Goal: Information Seeking & Learning: Learn about a topic

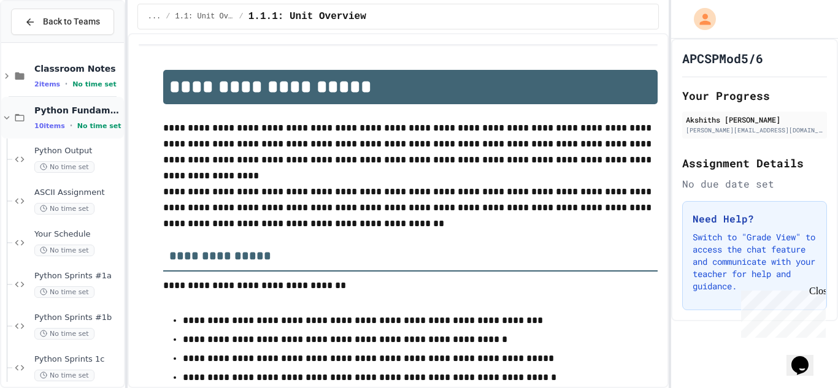
click at [93, 115] on span "Python Fundamentals" at bounding box center [77, 110] width 87 height 11
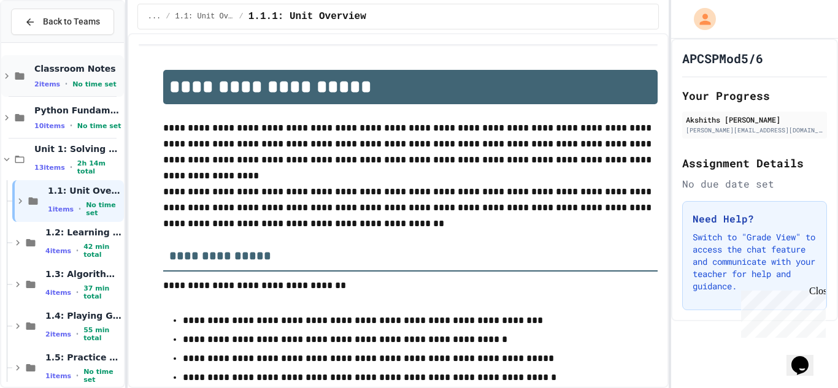
click at [35, 69] on span "Classroom Notes" at bounding box center [77, 68] width 87 height 11
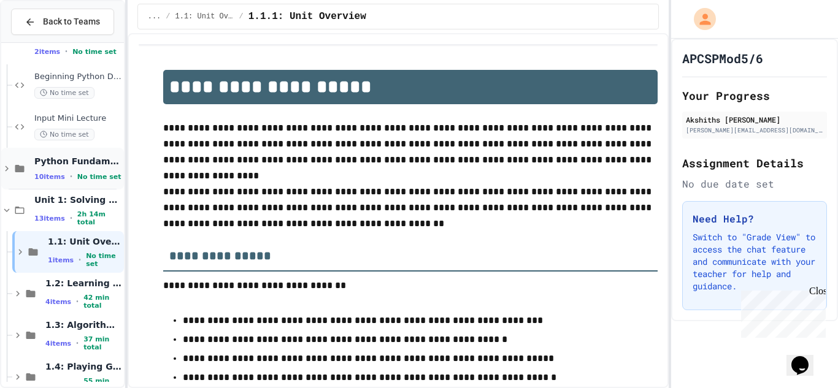
scroll to position [34, 0]
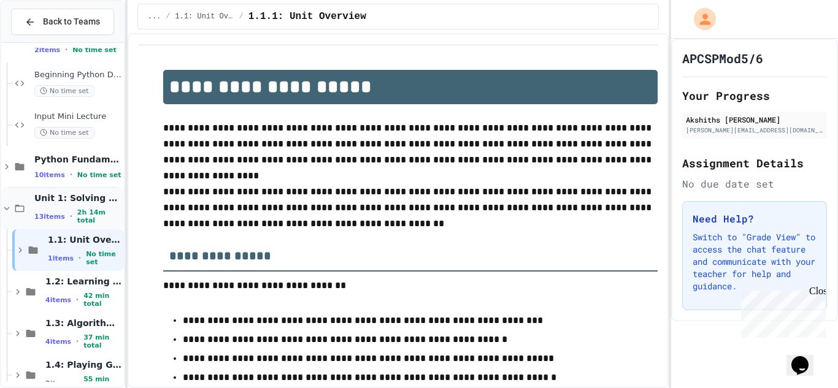
click at [10, 201] on div "Unit 1: Solving Problems in Computer Science 13 items • 2h 14m total" at bounding box center [62, 209] width 123 height 42
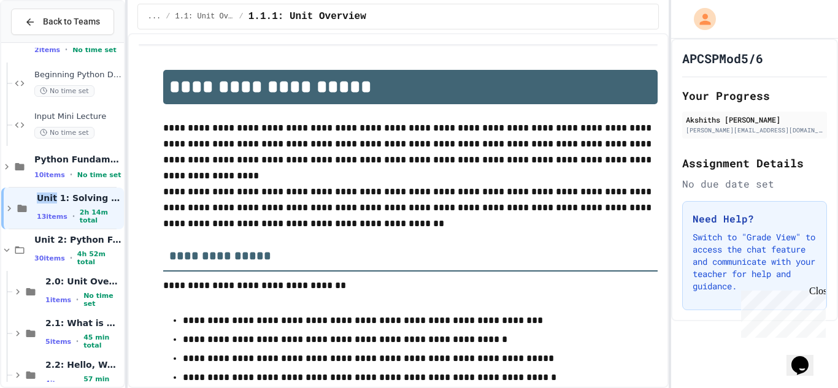
click at [10, 201] on div "Unit 1: Solving Problems in Computer Science 13 items • 2h 14m total" at bounding box center [62, 209] width 123 height 42
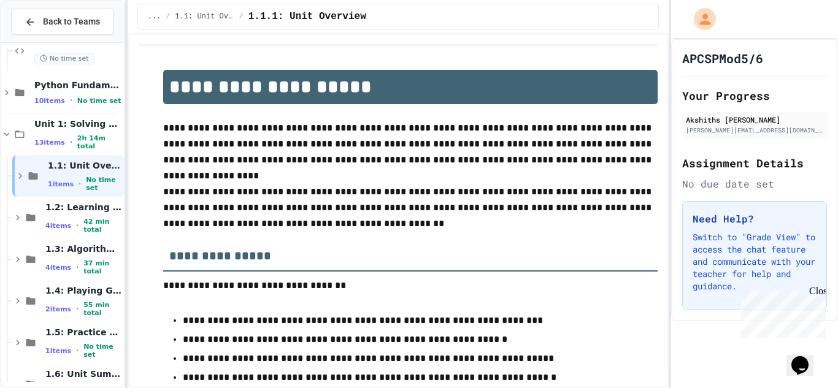
scroll to position [112, 0]
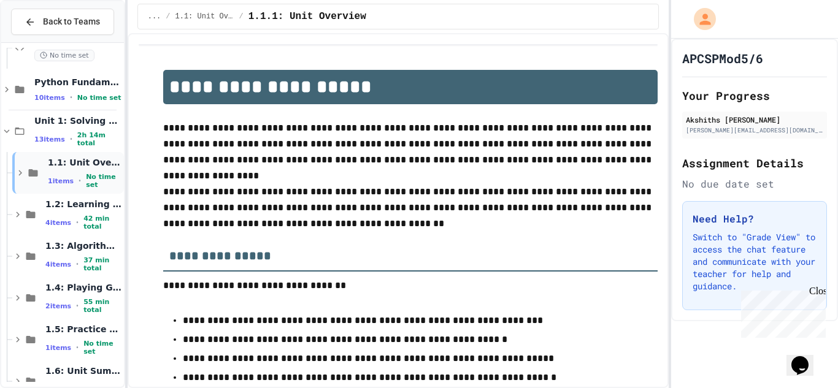
click at [14, 182] on div "1.1: Unit Overview 1 items • No time set" at bounding box center [68, 173] width 112 height 42
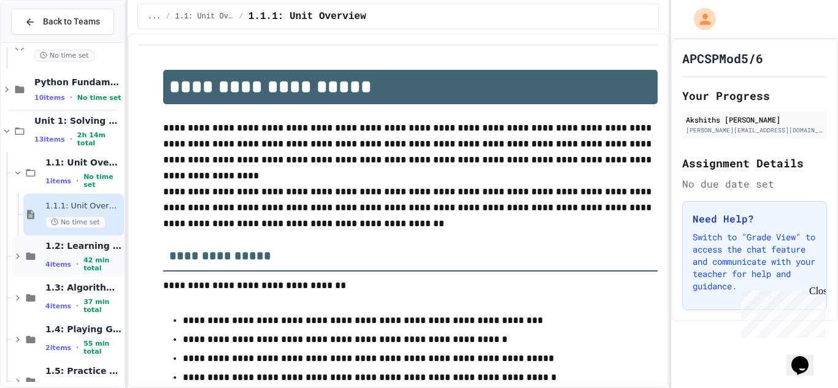
click at [26, 247] on div "1.2: Learning to Solve Hard Problems 4 items • 42 min total" at bounding box center [68, 257] width 112 height 42
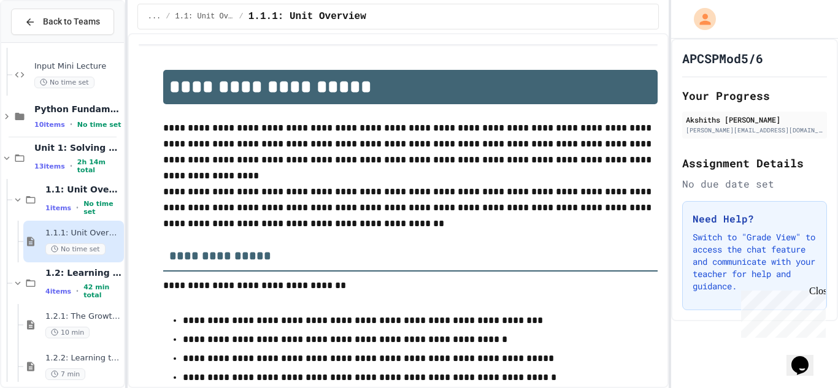
scroll to position [70, 0]
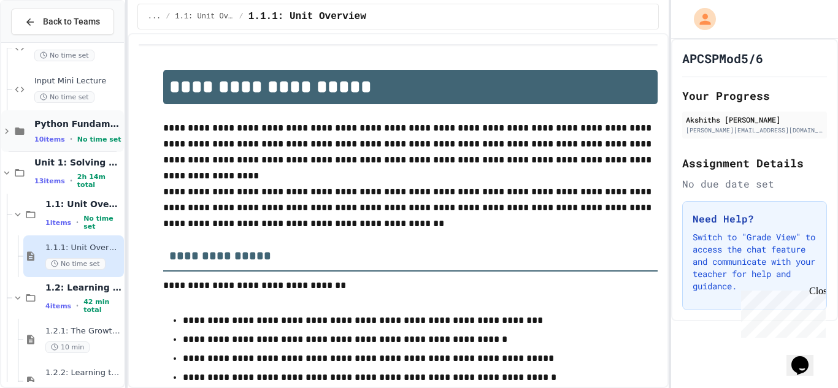
click at [8, 131] on icon at bounding box center [7, 132] width 4 height 6
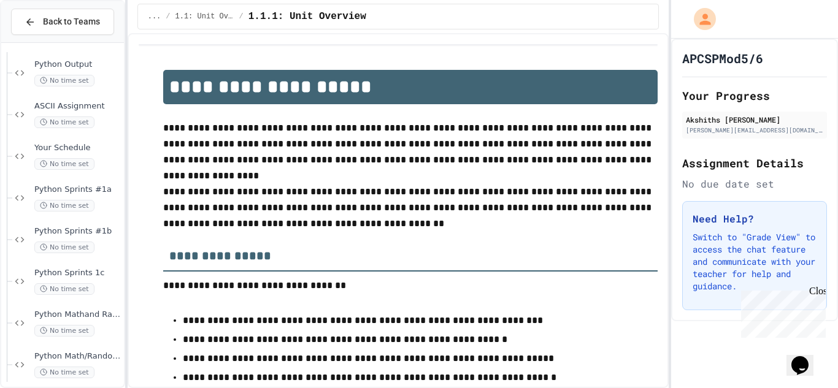
scroll to position [183, 0]
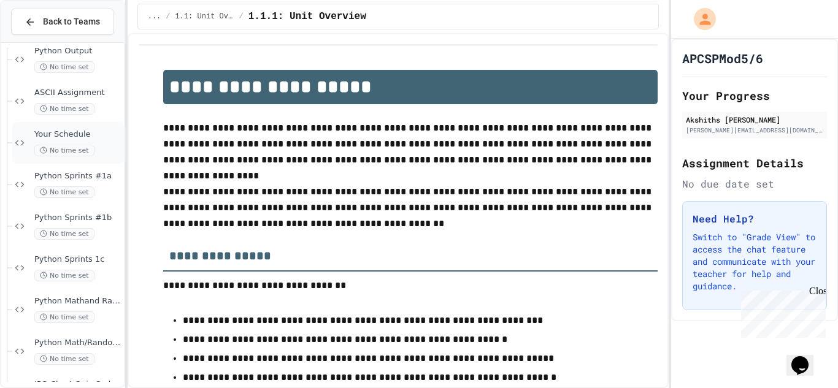
click at [52, 133] on span "Your Schedule" at bounding box center [77, 134] width 87 height 10
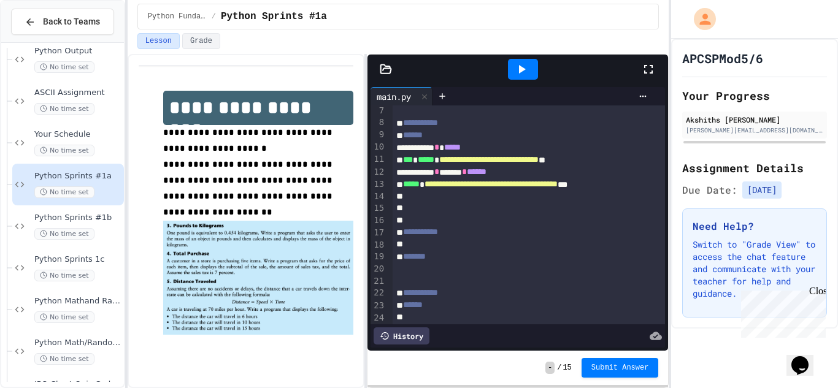
scroll to position [88, 0]
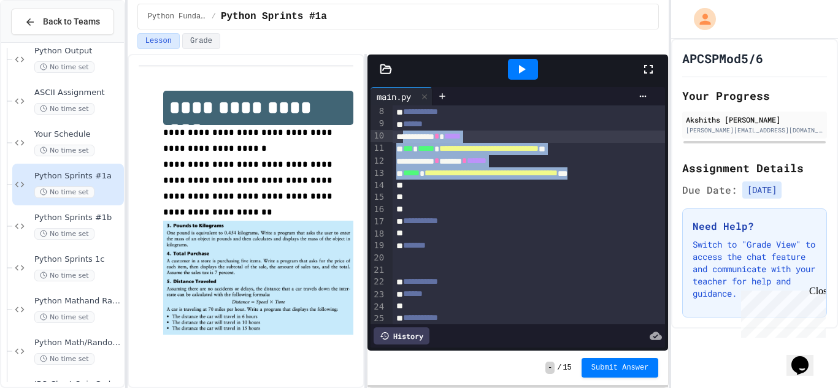
drag, startPoint x: 658, startPoint y: 176, endPoint x: 405, endPoint y: 136, distance: 256.6
click at [405, 136] on div "**********" at bounding box center [547, 312] width 309 height 588
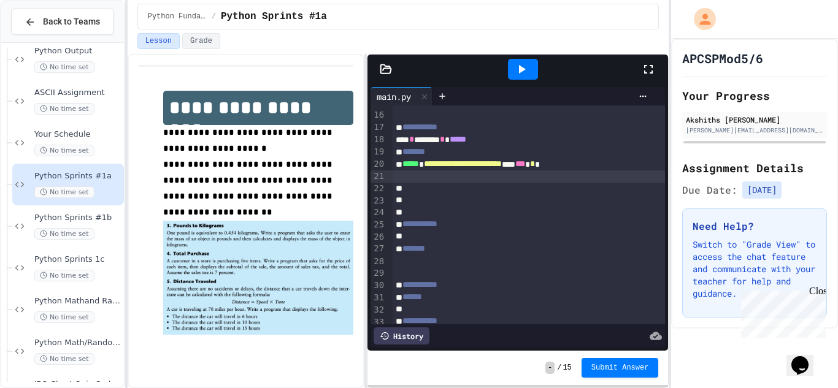
scroll to position [182, 1]
click at [526, 70] on icon at bounding box center [521, 69] width 15 height 15
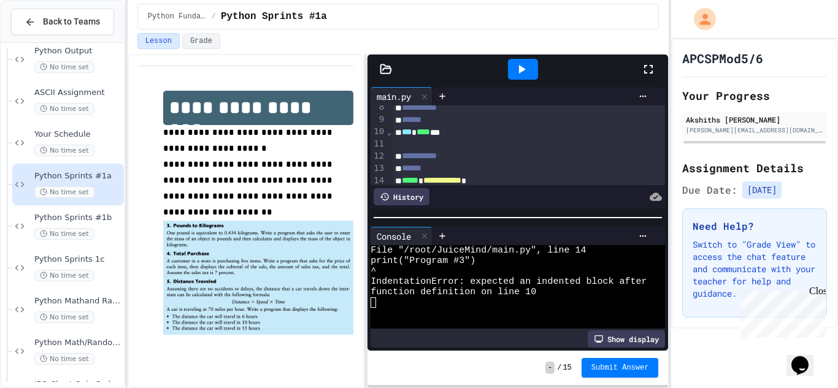
scroll to position [76, 9]
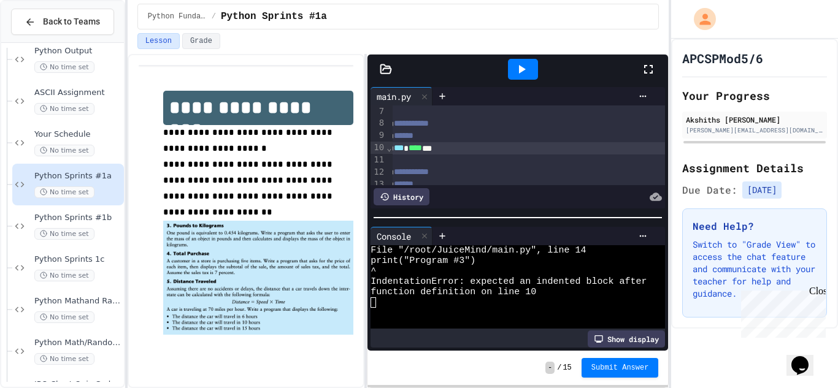
click at [453, 148] on div "*** **** ***" at bounding box center [541, 148] width 314 height 12
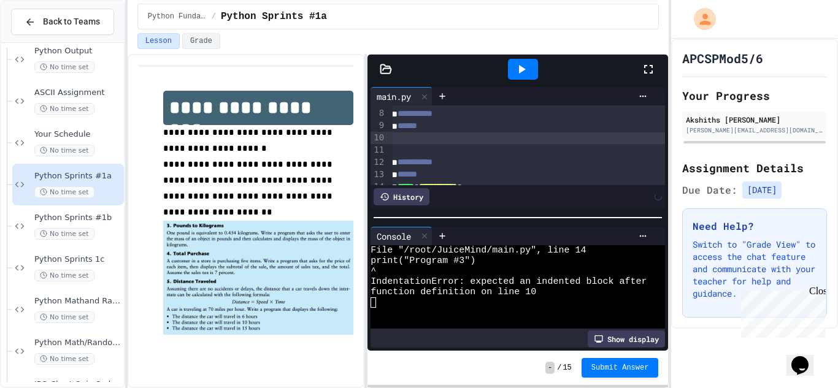
scroll to position [86, 1]
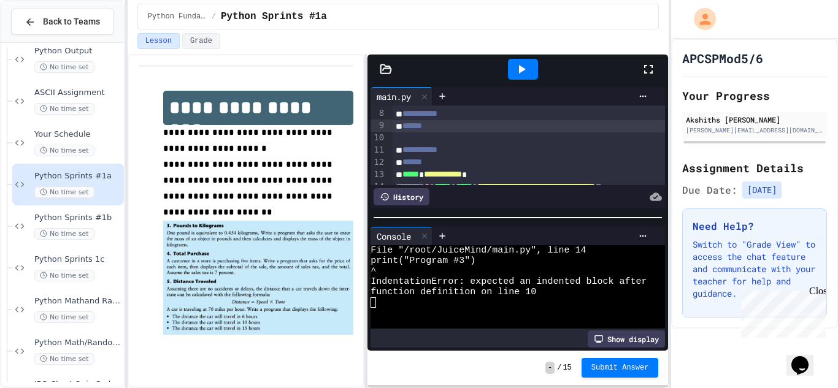
click at [520, 72] on icon at bounding box center [522, 69] width 7 height 9
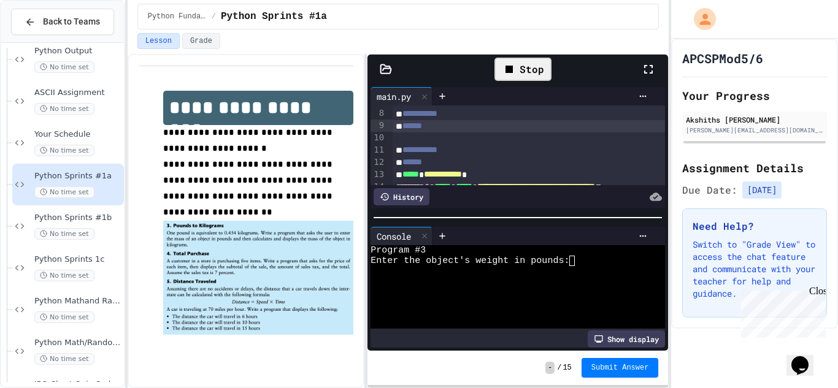
click at [574, 261] on textarea "Terminal input" at bounding box center [572, 261] width 6 height 10
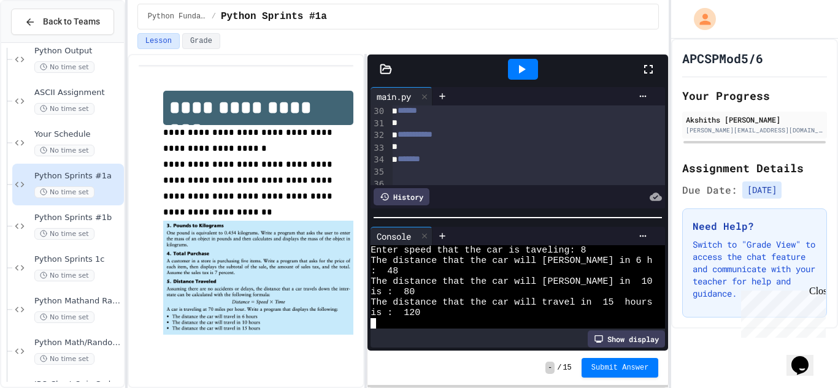
scroll to position [344, 4]
click at [442, 140] on div at bounding box center [546, 136] width 314 height 12
click at [524, 74] on icon at bounding box center [521, 69] width 15 height 15
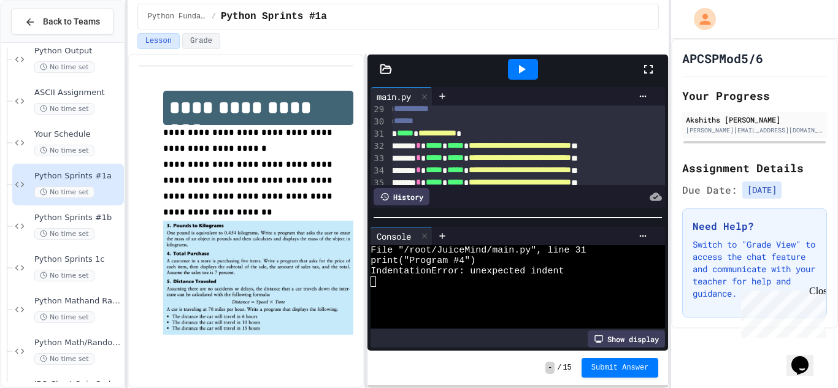
scroll to position [342, 9]
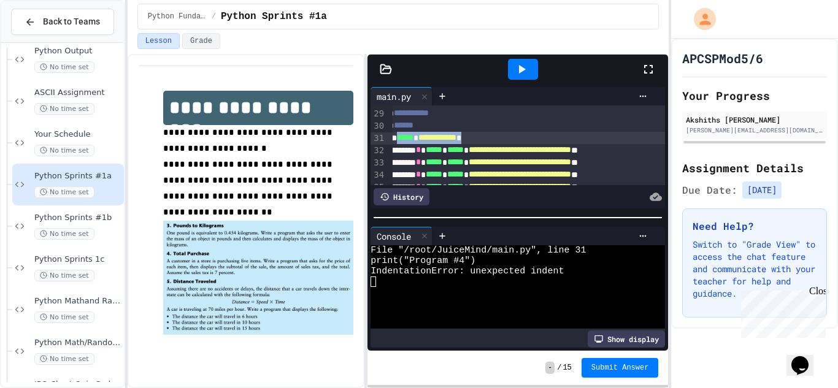
drag, startPoint x: 495, startPoint y: 139, endPoint x: 401, endPoint y: 141, distance: 93.9
click at [401, 141] on div "**********" at bounding box center [541, 138] width 314 height 12
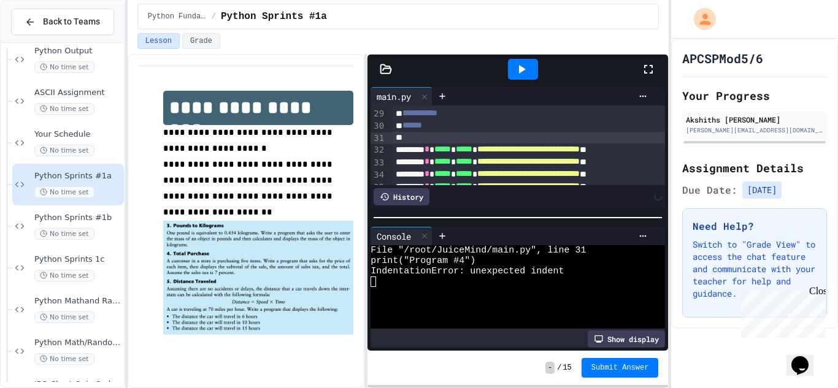
click at [516, 65] on icon at bounding box center [521, 69] width 15 height 15
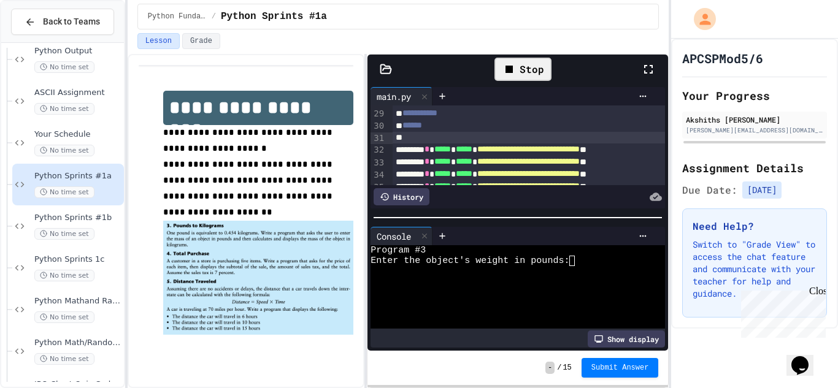
click at [572, 263] on textarea "Terminal input" at bounding box center [572, 261] width 6 height 10
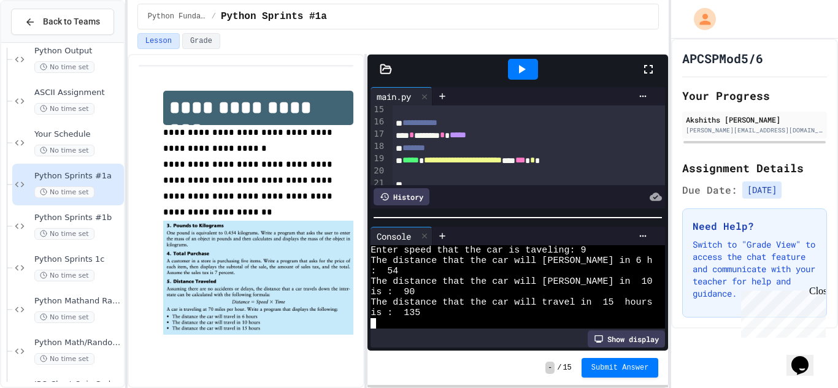
scroll to position [0, 1]
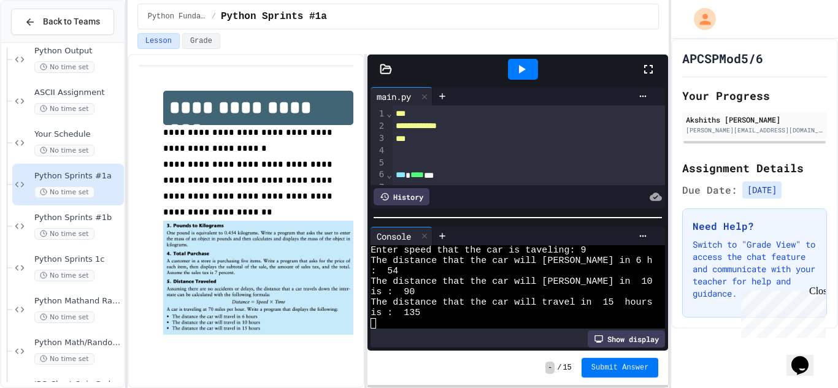
click at [644, 368] on span "Submit Answer" at bounding box center [621, 368] width 58 height 10
